Goal: Task Accomplishment & Management: Use online tool/utility

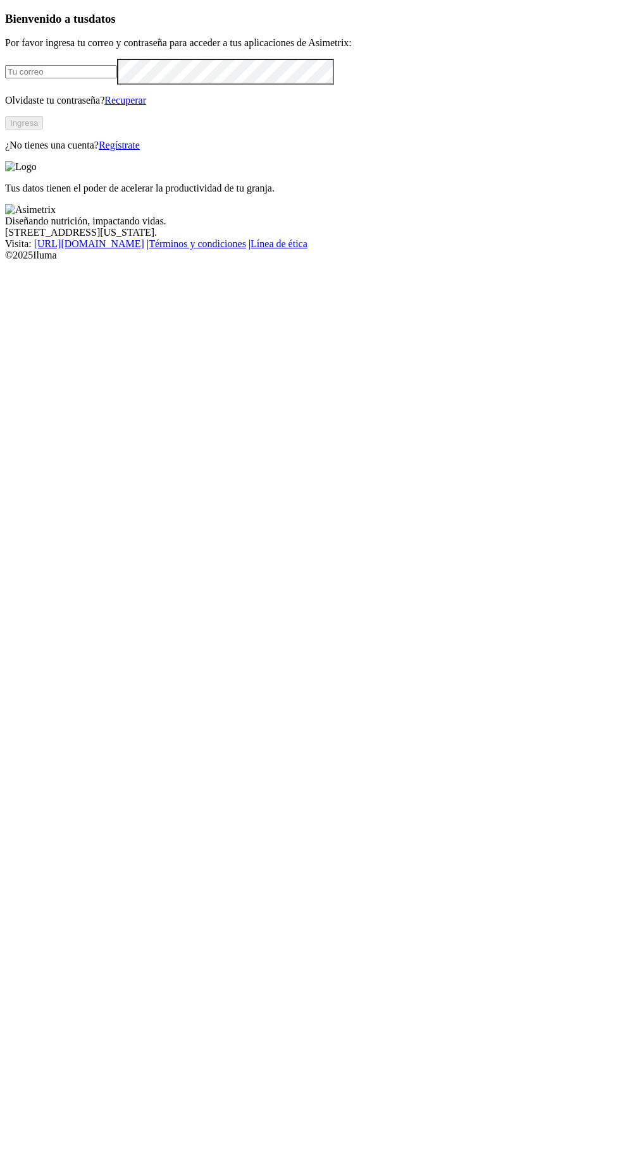
click at [78, 78] on input "email" at bounding box center [61, 71] width 112 height 13
type input "[PERSON_NAME][EMAIL_ADDRESS][PERSON_NAME][DOMAIN_NAME]"
click input "submit" at bounding box center [0, 0] width 0 height 0
